Goal: Task Accomplishment & Management: Manage account settings

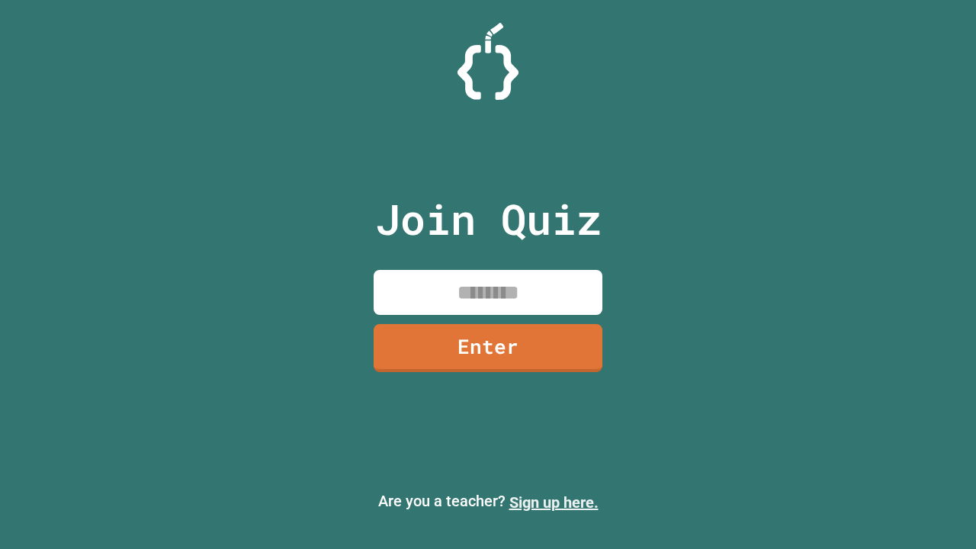
click at [554, 502] on link "Sign up here." at bounding box center [553, 502] width 89 height 18
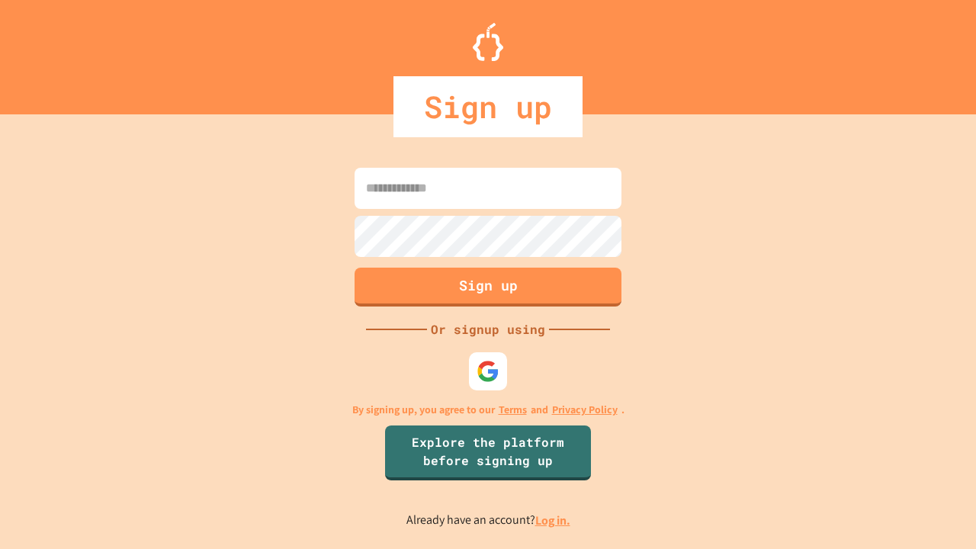
click at [554, 520] on link "Log in." at bounding box center [552, 520] width 35 height 16
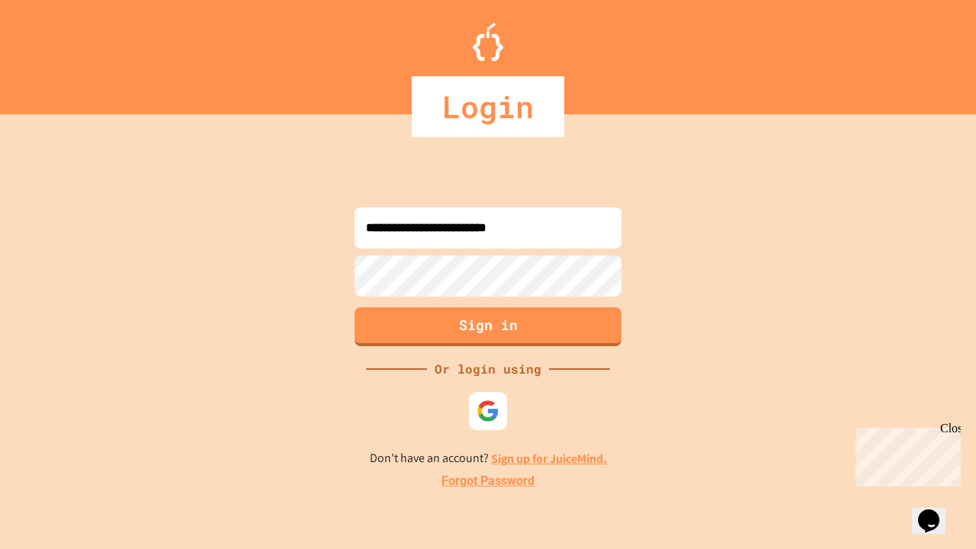
type input "**********"
